Goal: Task Accomplishment & Management: Manage account settings

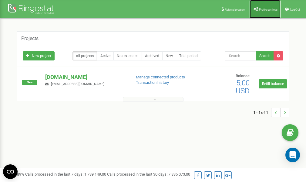
click at [264, 8] on span "Profile settings" at bounding box center [268, 9] width 19 height 3
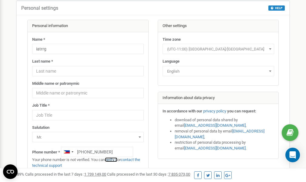
click at [116, 159] on link "verify it" at bounding box center [111, 159] width 12 height 5
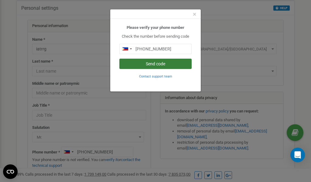
click at [159, 64] on button "Send code" at bounding box center [155, 64] width 72 height 10
